Goal: Information Seeking & Learning: Learn about a topic

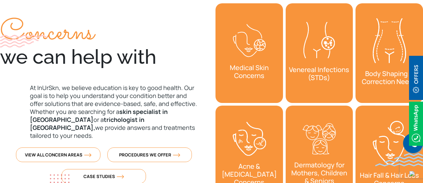
scroll to position [199, 0]
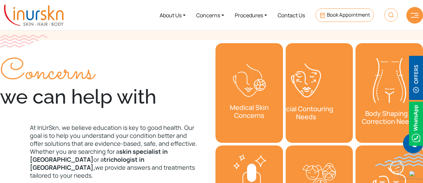
click at [224, 109] on div "Medical Skin Concerns Aesthetic Skin Concerns Facial Contouring Needs" at bounding box center [319, 143] width 210 height 205
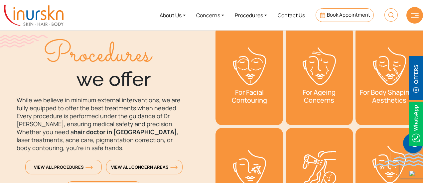
scroll to position [963, 0]
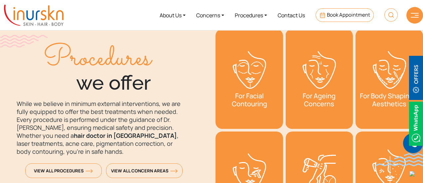
click at [251, 93] on h3 "For Facial Contouring" at bounding box center [249, 100] width 61 height 16
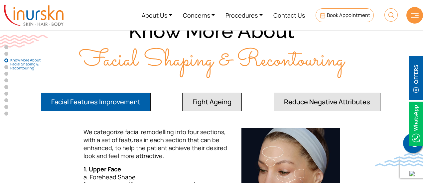
scroll to position [432, 0]
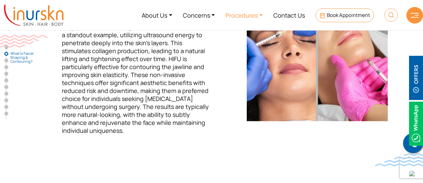
click at [245, 18] on link "Procedures" at bounding box center [244, 15] width 48 height 25
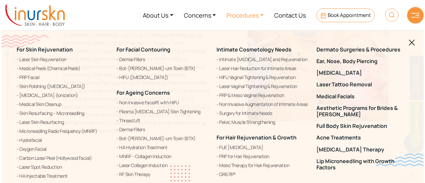
scroll to position [432, 0]
click at [414, 42] on img at bounding box center [412, 43] width 6 height 6
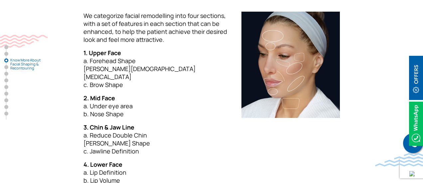
scroll to position [797, 0]
